Goal: Check status: Check status

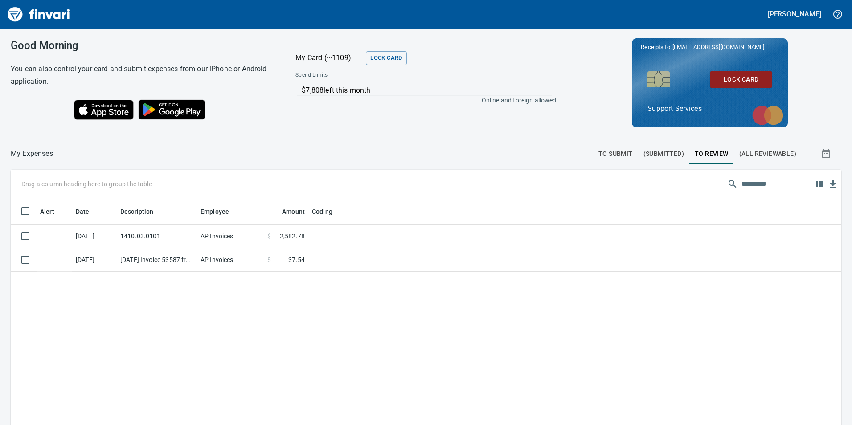
scroll to position [320, 817]
click at [709, 150] on span "To Review" at bounding box center [711, 153] width 34 height 11
click at [611, 149] on span "To Submit" at bounding box center [615, 153] width 34 height 11
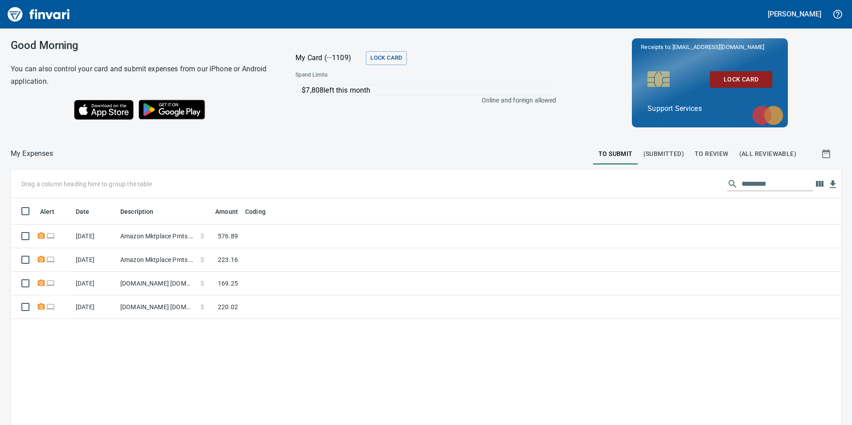
click at [690, 145] on button "To Review" at bounding box center [711, 153] width 45 height 21
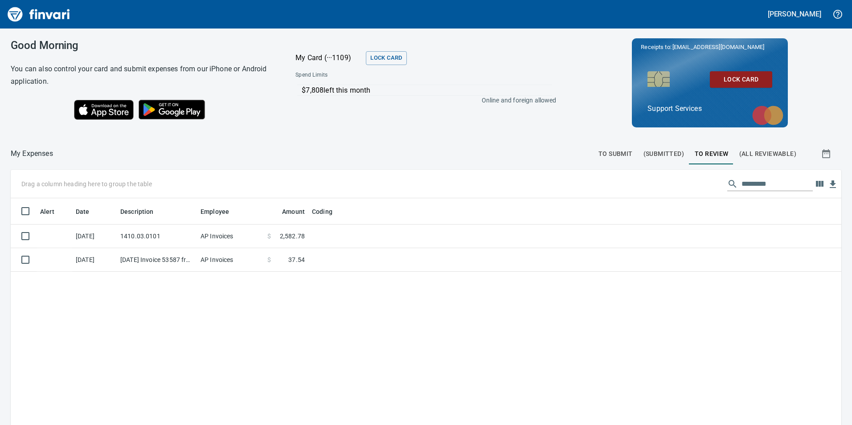
scroll to position [320, 817]
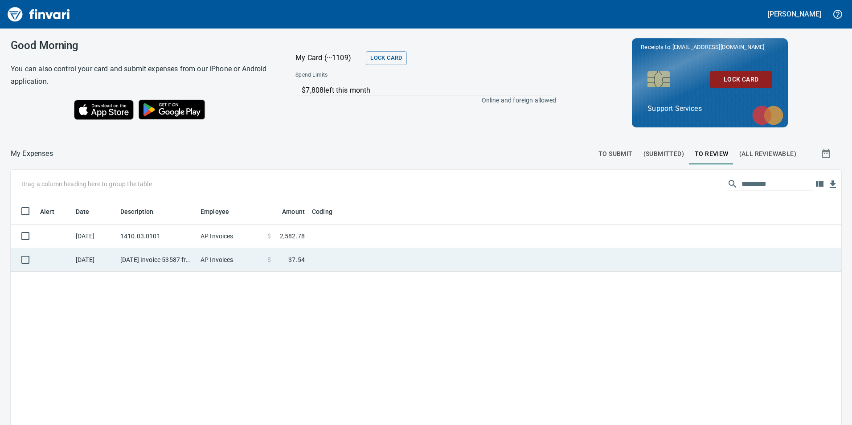
click at [455, 261] on td at bounding box center [419, 260] width 223 height 24
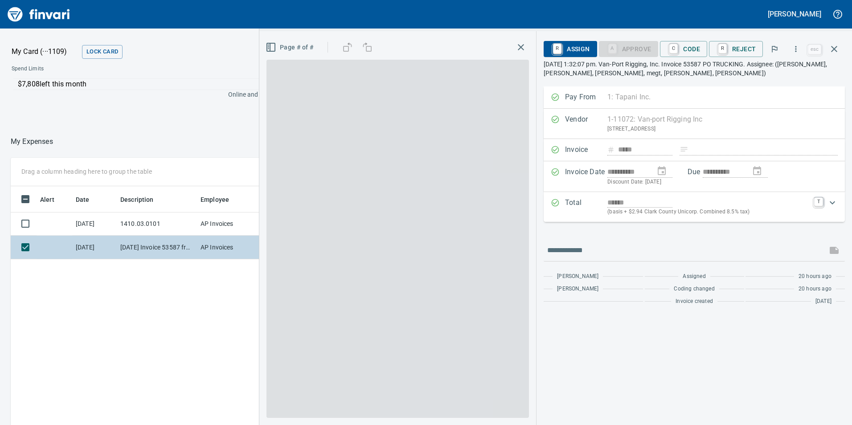
scroll to position [320, 594]
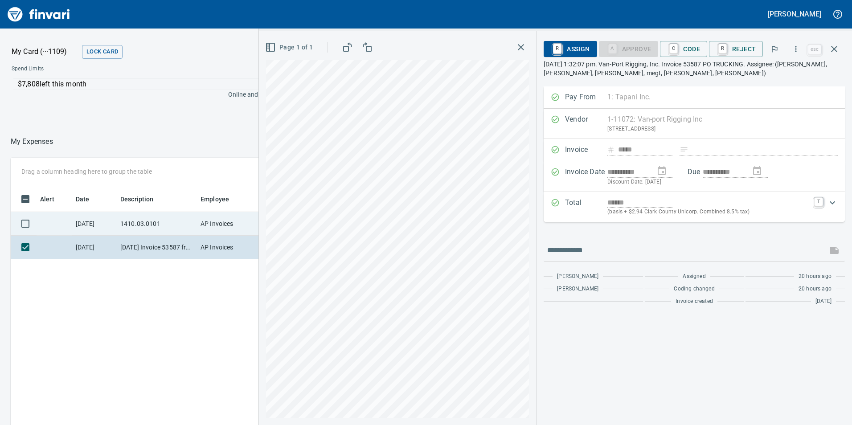
click at [207, 224] on td "AP Invoices" at bounding box center [230, 224] width 67 height 24
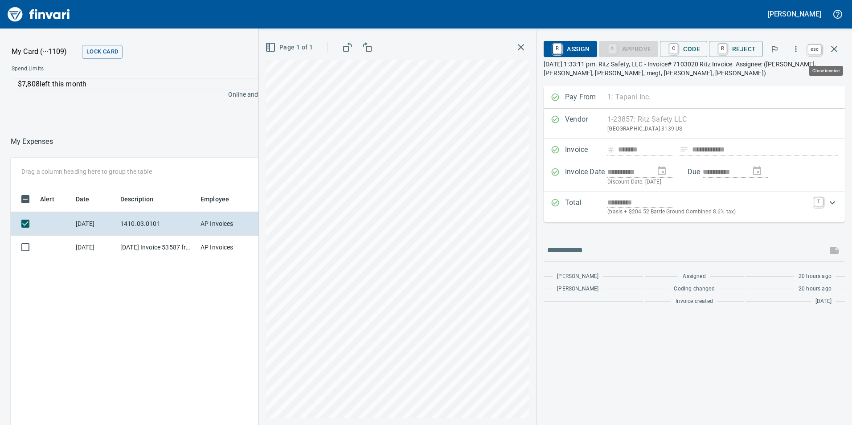
scroll to position [320, 594]
click at [832, 55] on button "button" at bounding box center [833, 48] width 21 height 21
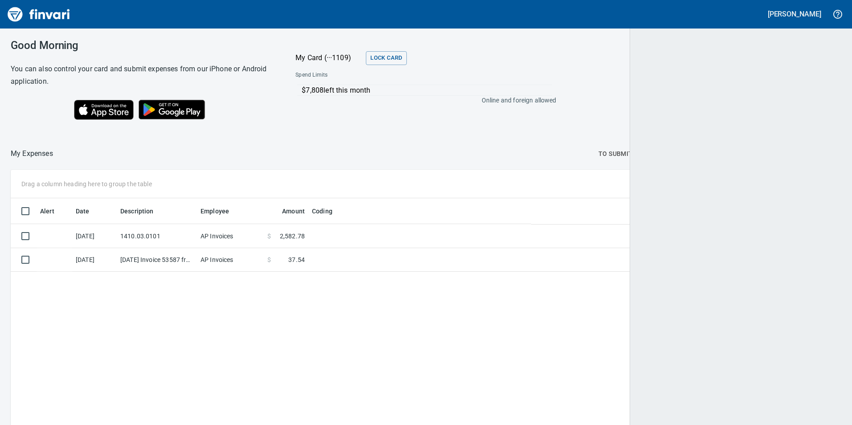
scroll to position [320, 816]
